Goal: Information Seeking & Learning: Find specific fact

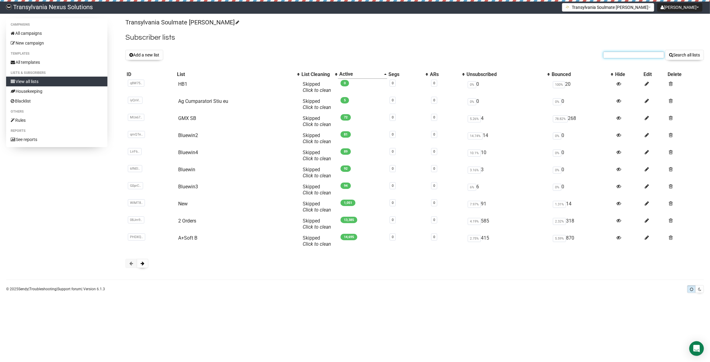
paste input "Constanceschoetz@gmail.com"
type input "Constanceschoetz@gmail.com"
click at [672, 57] on button "Search all lists" at bounding box center [684, 55] width 39 height 10
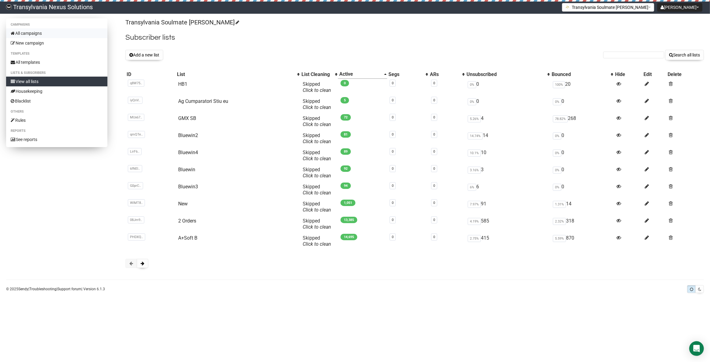
click at [43, 34] on link "All campaigns" at bounding box center [56, 33] width 101 height 10
click at [622, 54] on input "text" at bounding box center [633, 55] width 61 height 7
paste input "[EMAIL_ADDRESS][DOMAIN_NAME]"
type input "[EMAIL_ADDRESS][DOMAIN_NAME]"
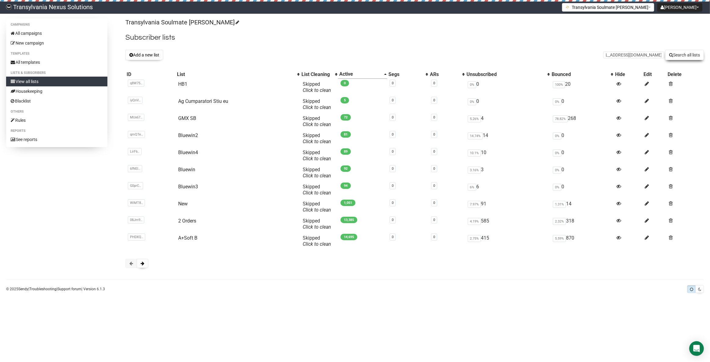
click at [689, 56] on button "Search all lists" at bounding box center [684, 55] width 39 height 10
click at [138, 265] on button at bounding box center [143, 263] width 12 height 9
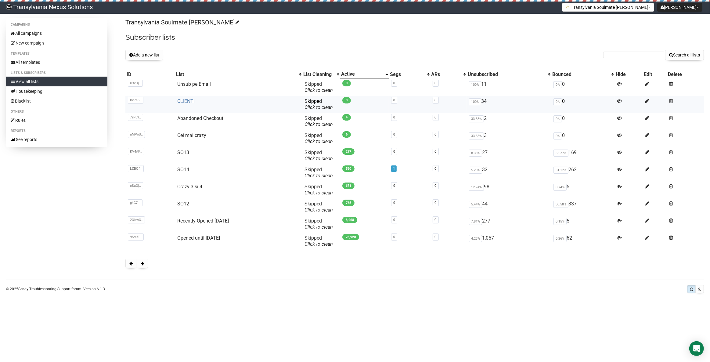
click at [181, 99] on link "CLIENTI" at bounding box center [185, 101] width 17 height 6
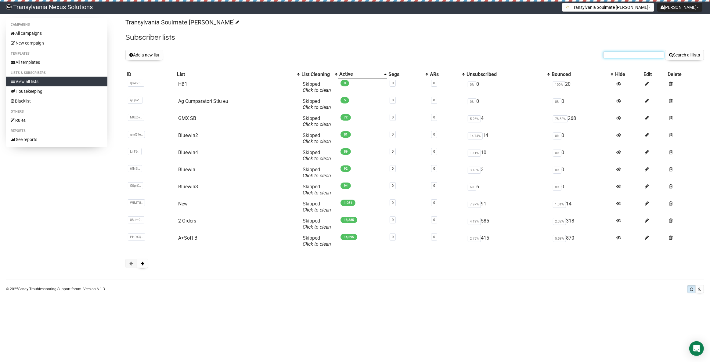
click at [619, 55] on input "text" at bounding box center [633, 55] width 61 height 7
paste input "constanceschoetz@gmail.com"
type input "constanceschoetz@gmail.com"
click at [674, 56] on button "Search all lists" at bounding box center [684, 55] width 39 height 10
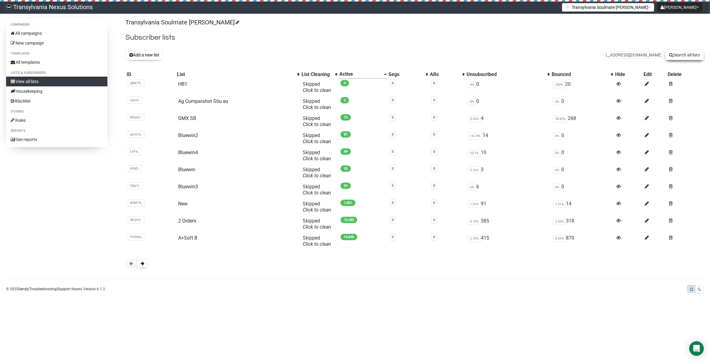
scroll to position [0, 0]
